Goal: Find specific fact: Find specific fact

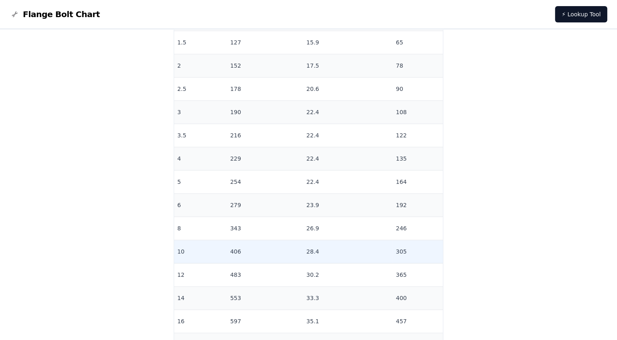
scroll to position [774, 0]
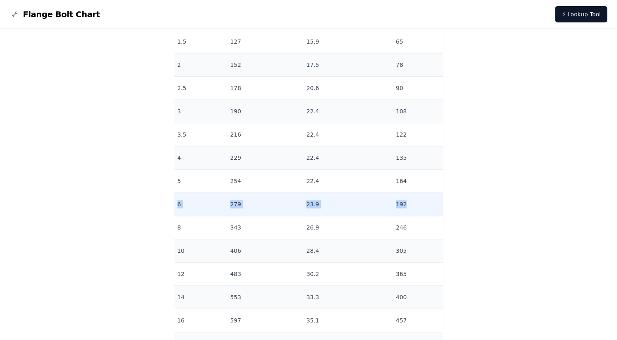
drag, startPoint x: 197, startPoint y: 205, endPoint x: 398, endPoint y: 205, distance: 200.5
click at [398, 205] on tr "6 279 23.9 192" at bounding box center [308, 204] width 269 height 23
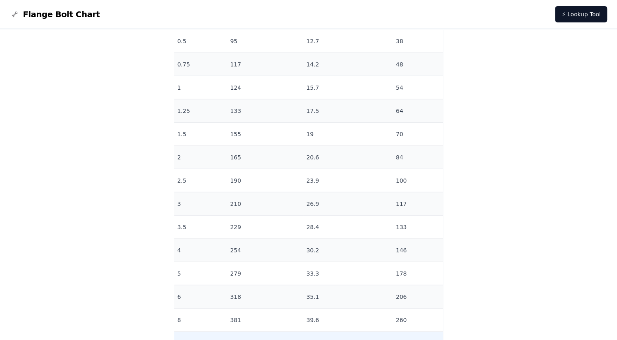
scroll to position [1997, 0]
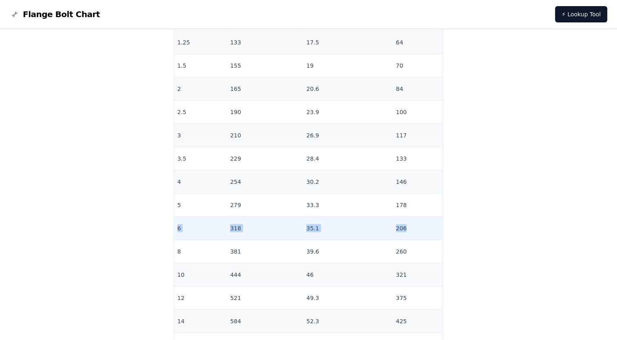
drag, startPoint x: 198, startPoint y: 229, endPoint x: 396, endPoint y: 232, distance: 198.1
click at [396, 232] on tr "6 318 35.1 206" at bounding box center [308, 228] width 269 height 23
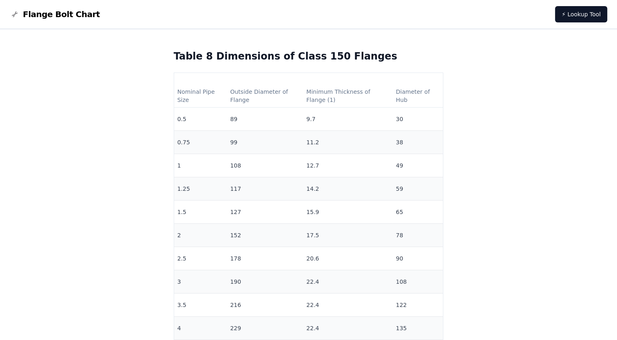
scroll to position [8703, 0]
